Goal: Task Accomplishment & Management: Manage account settings

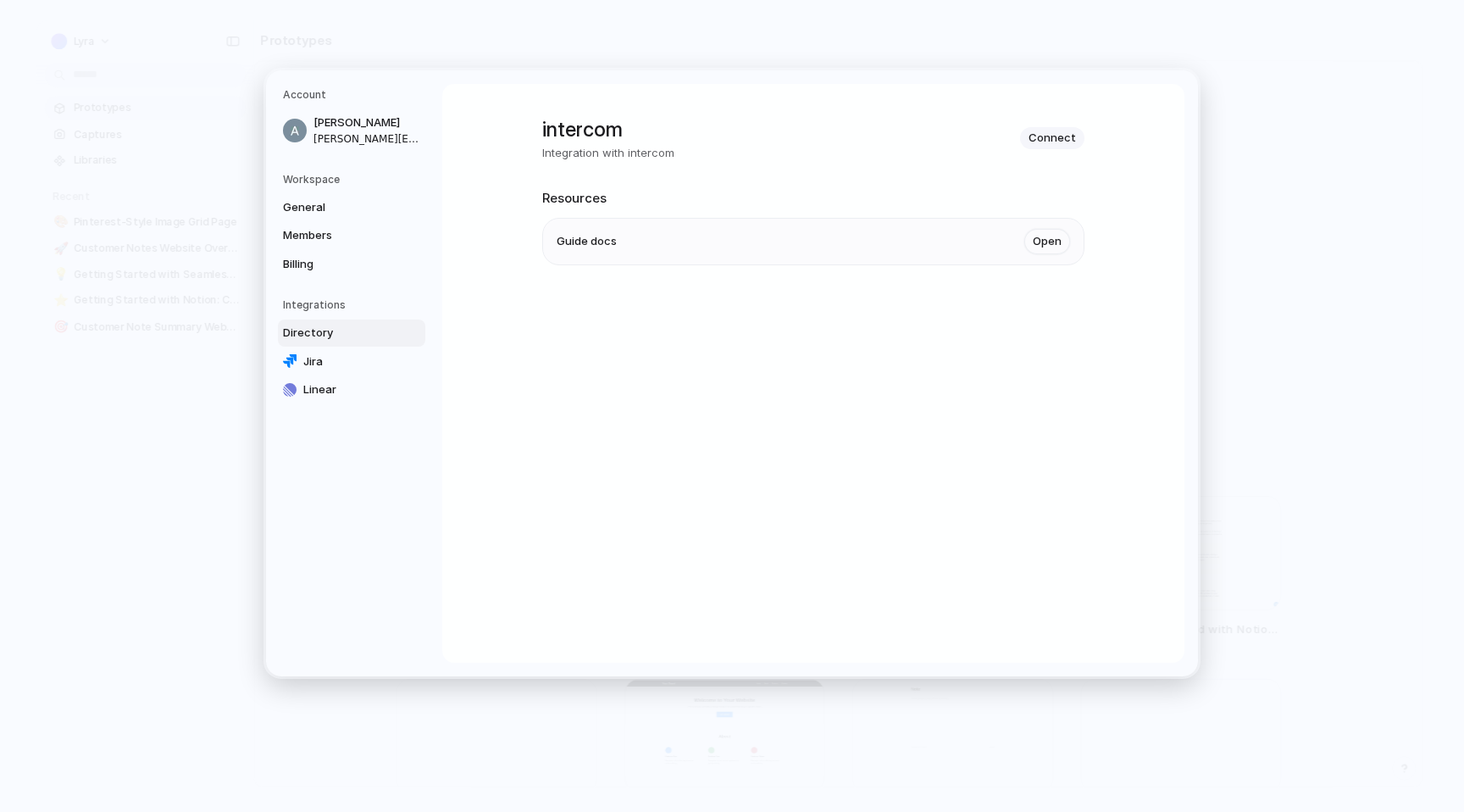
click at [353, 341] on link "Directory" at bounding box center [351, 333] width 147 height 27
click at [1050, 132] on span "Connect" at bounding box center [1052, 138] width 48 height 17
click at [1050, 137] on span "Connect" at bounding box center [1052, 138] width 48 height 17
click at [1041, 238] on link "Open" at bounding box center [1047, 241] width 46 height 25
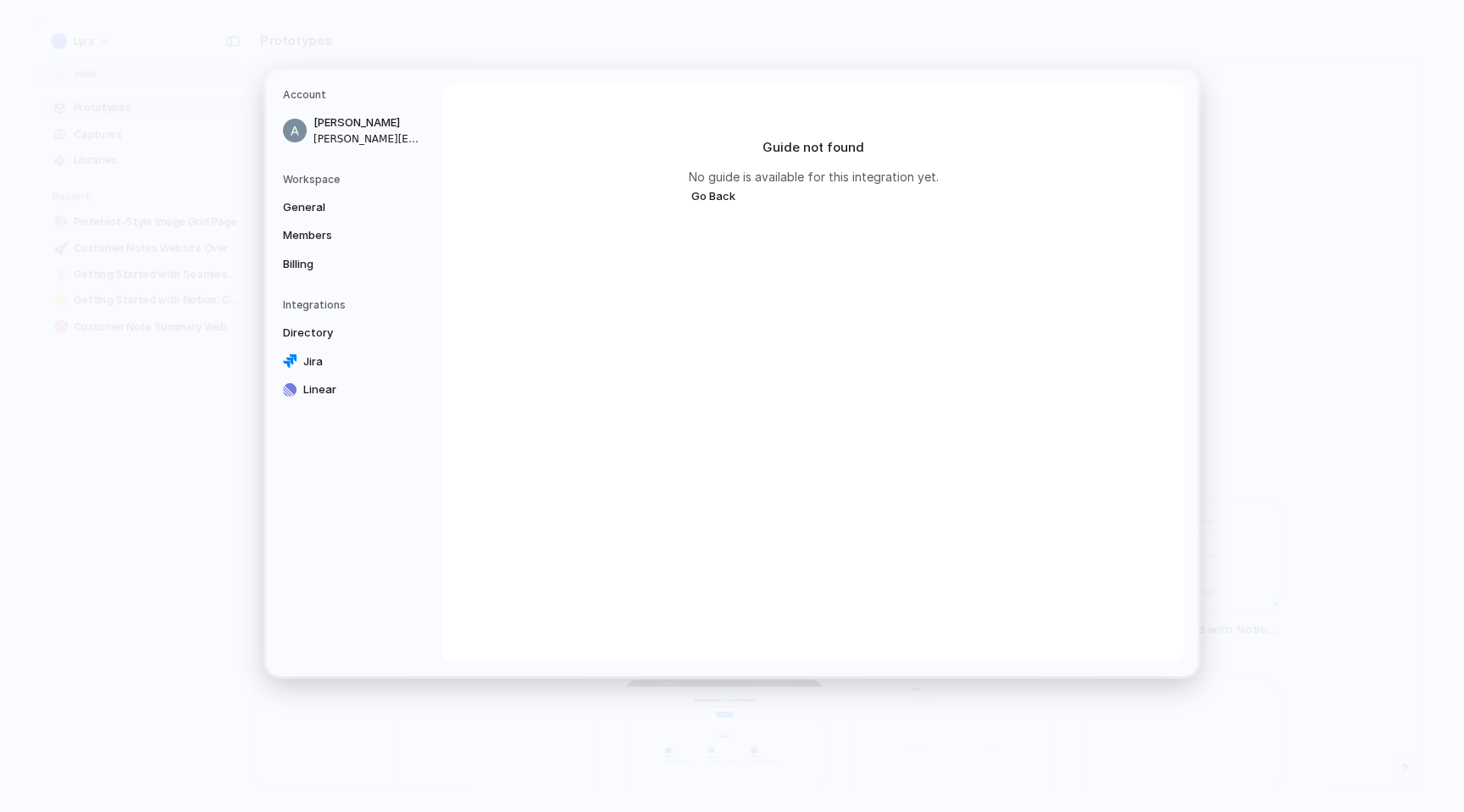
click at [693, 186] on button "Go Back" at bounding box center [713, 196] width 49 height 22
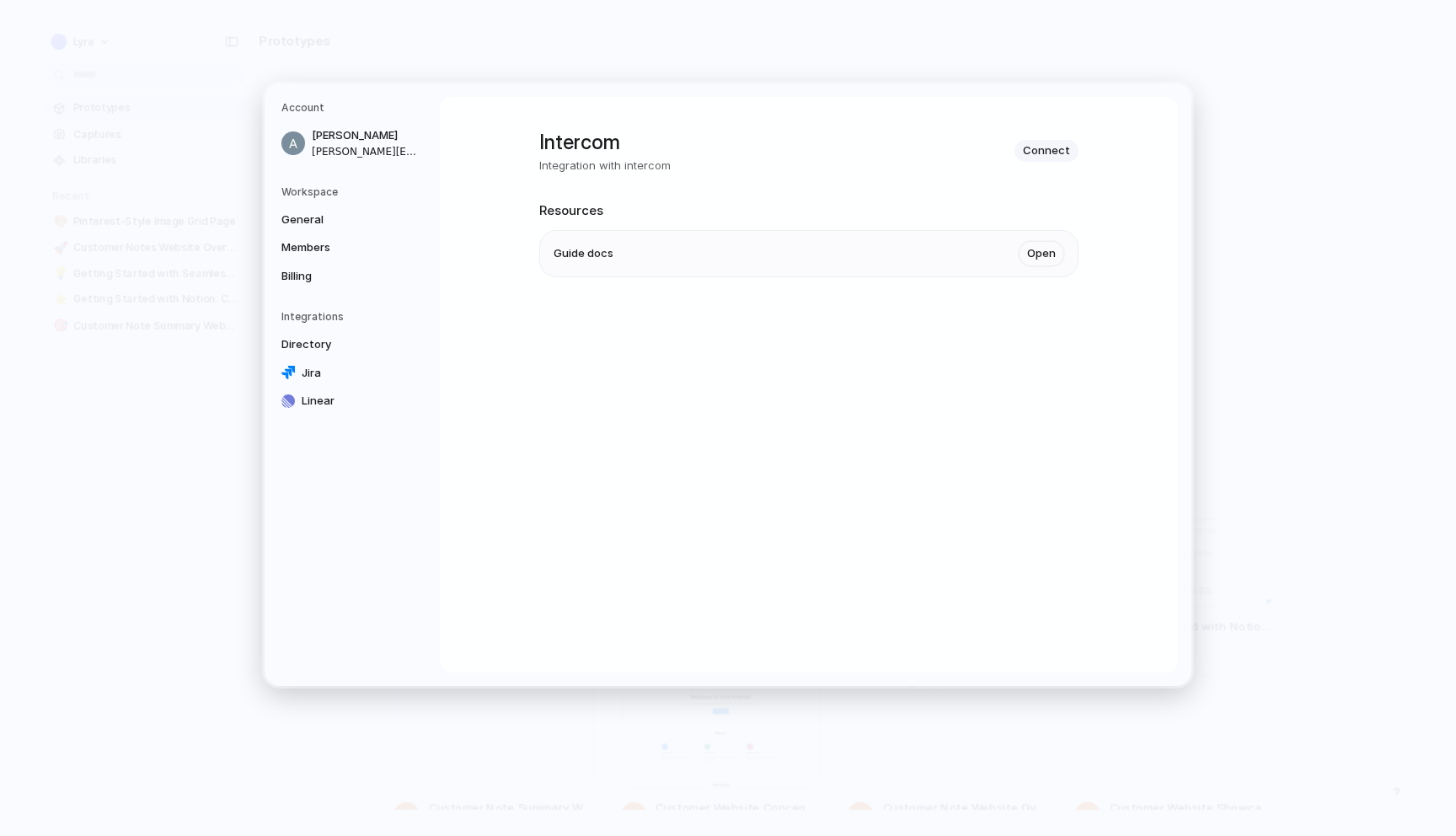
click at [877, 119] on div "Intercom Integration with intercom Connect Resources Guide docs Open" at bounding box center [810, 225] width 540 height 256
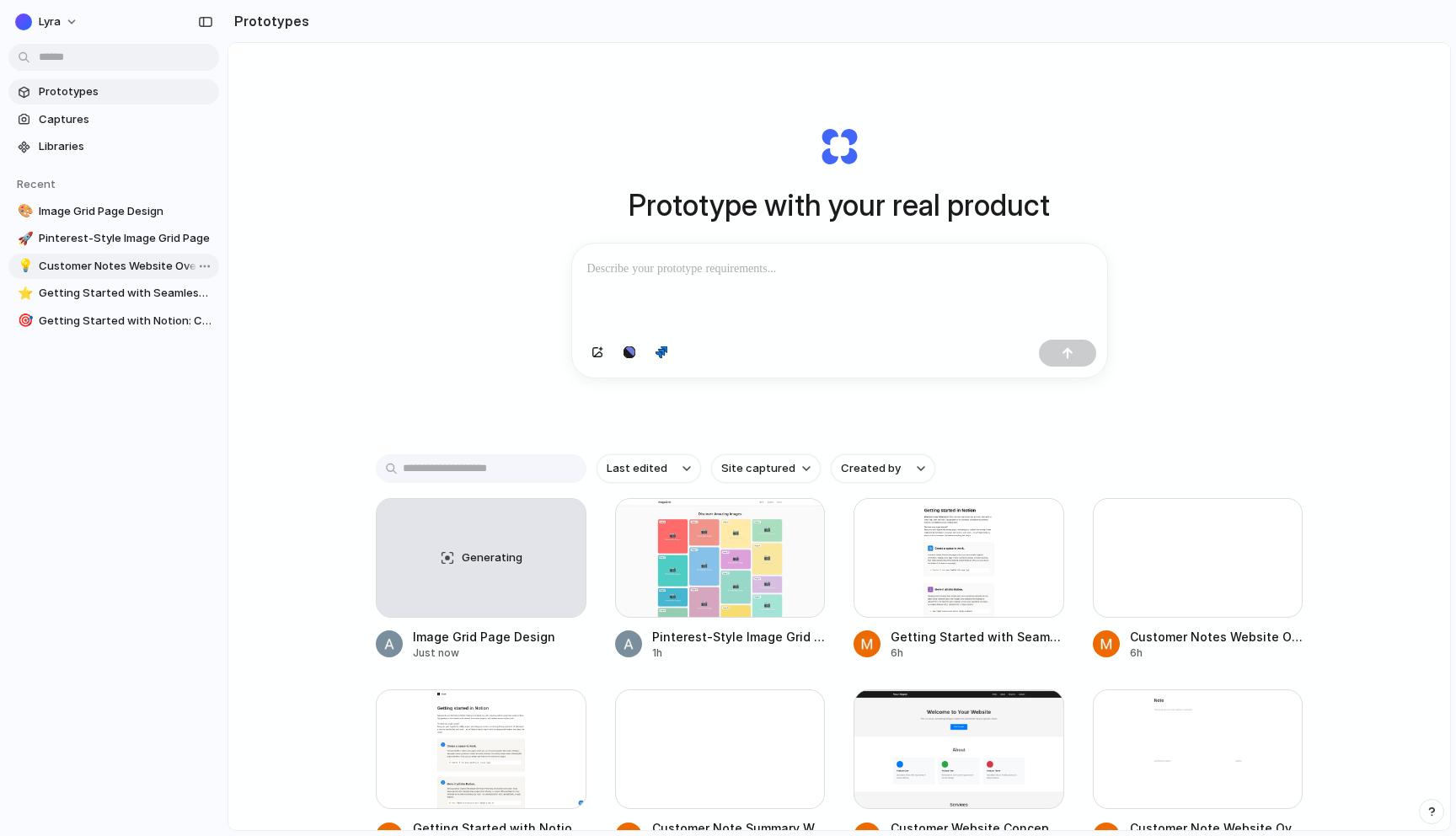
click at [145, 262] on span "Customer Notes Website Overview" at bounding box center [125, 266] width 174 height 17
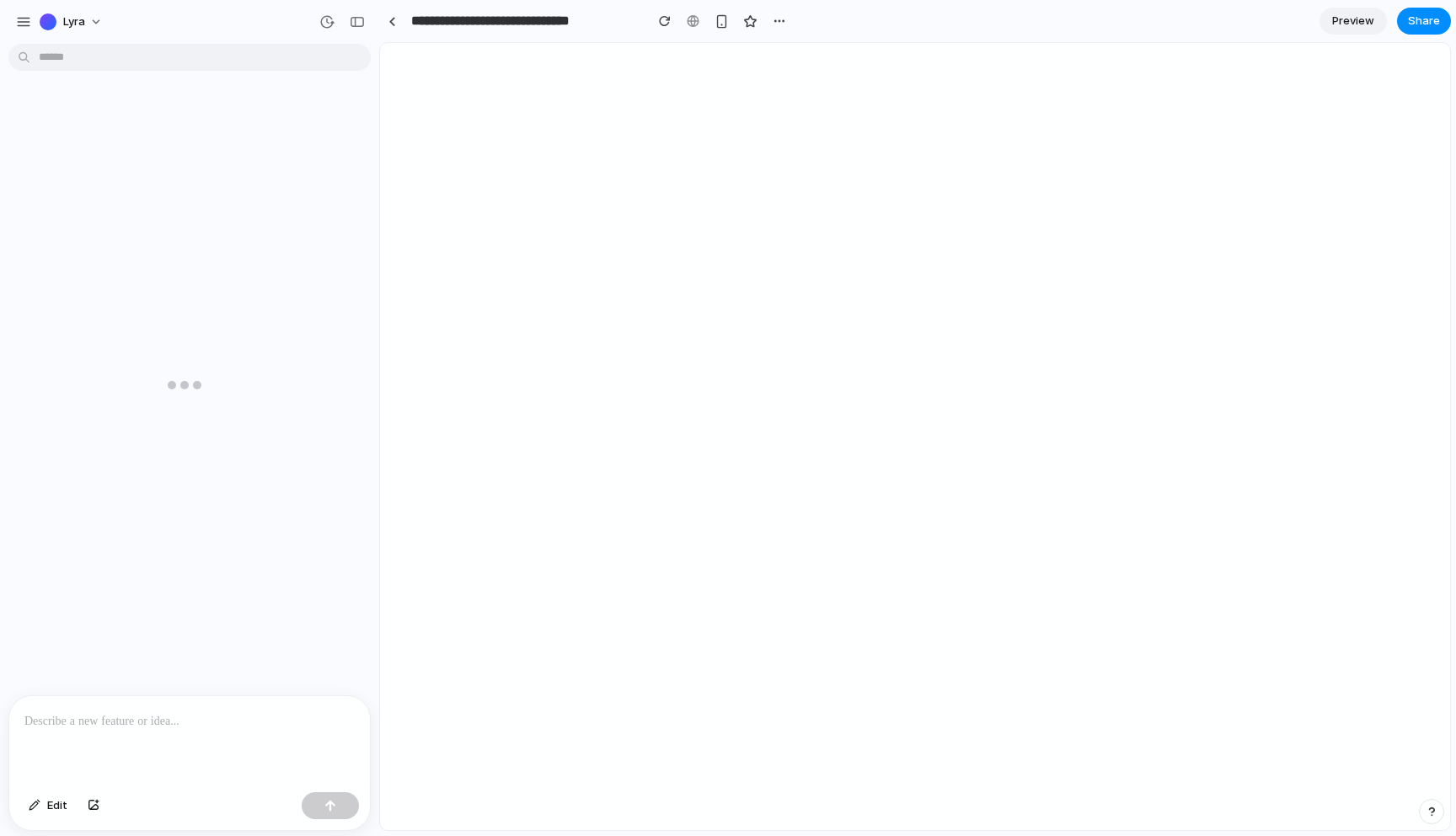
click at [149, 241] on div at bounding box center [184, 385] width 369 height 594
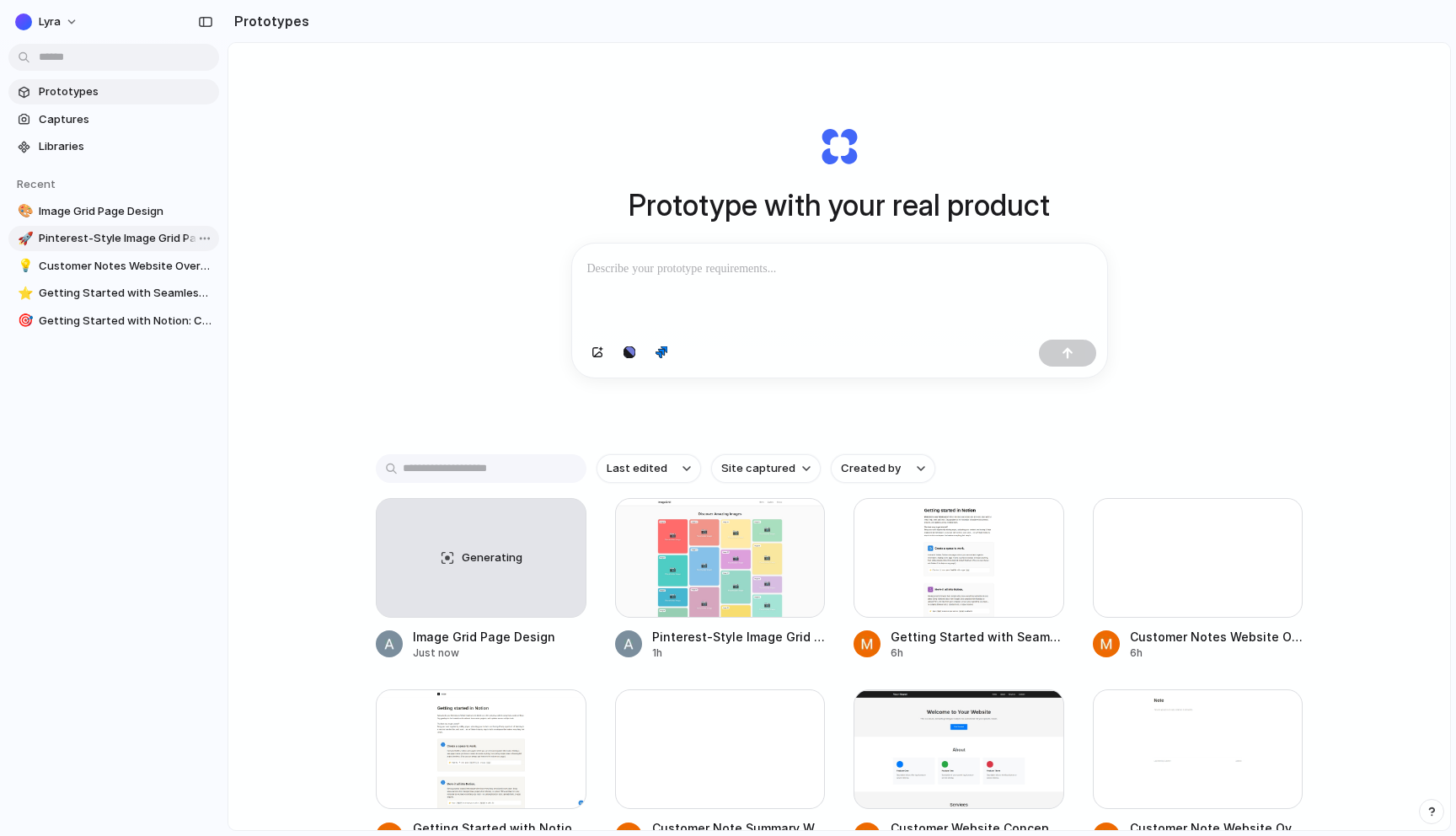
click at [133, 240] on span "Pinterest-Style Image Grid Page" at bounding box center [125, 238] width 174 height 17
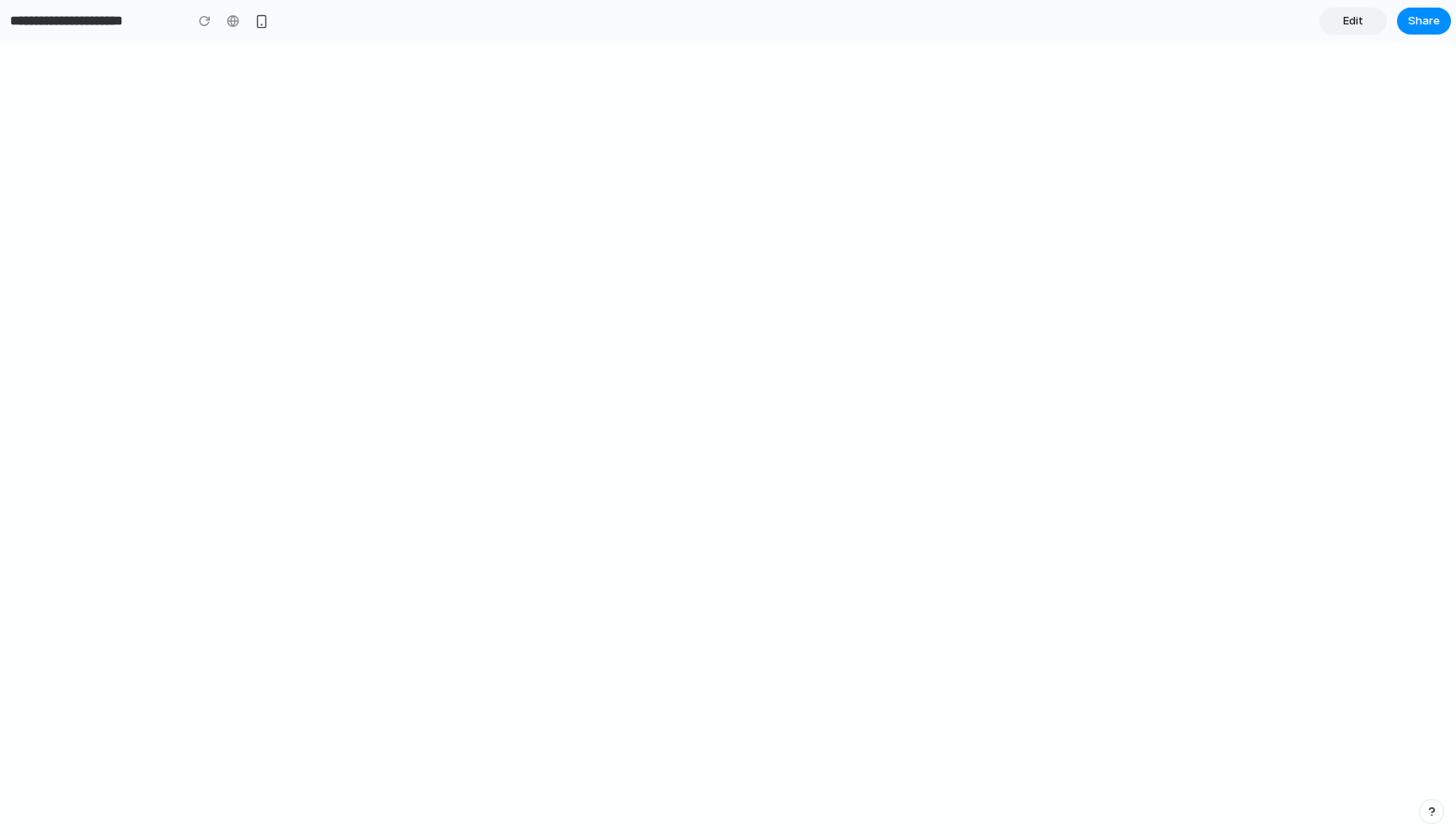
click at [745, 339] on div at bounding box center [728, 439] width 1456 height 794
